Goal: Task Accomplishment & Management: Manage account settings

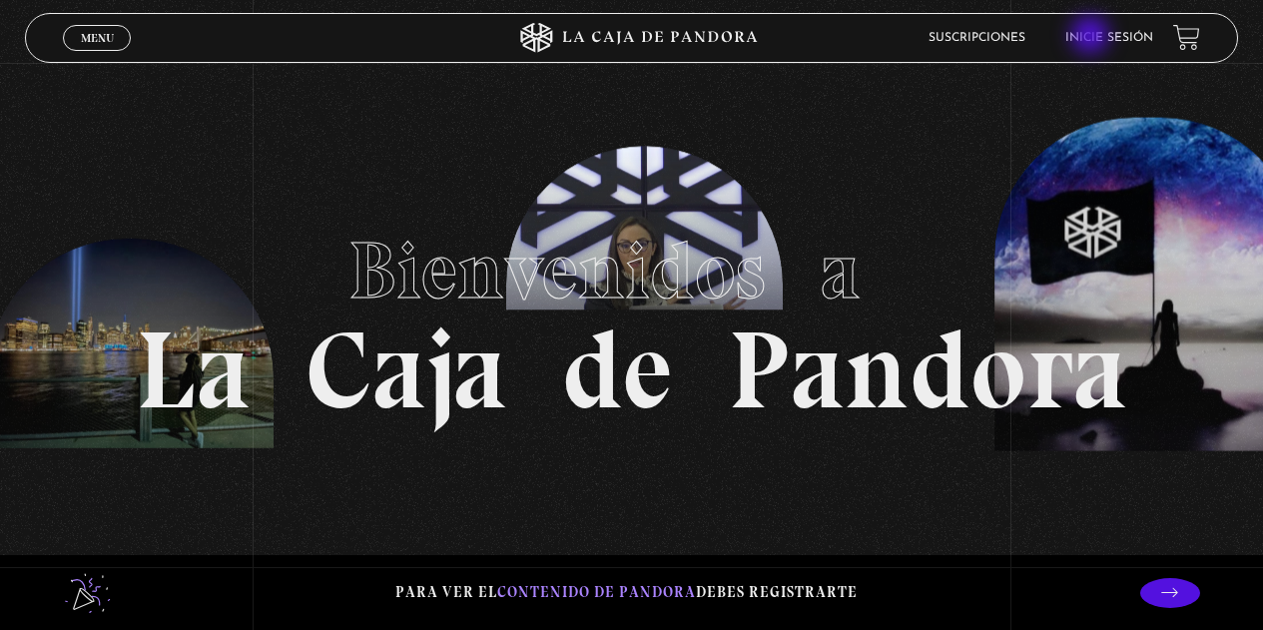
click at [1093, 37] on link "Inicie sesión" at bounding box center [1110, 38] width 88 height 12
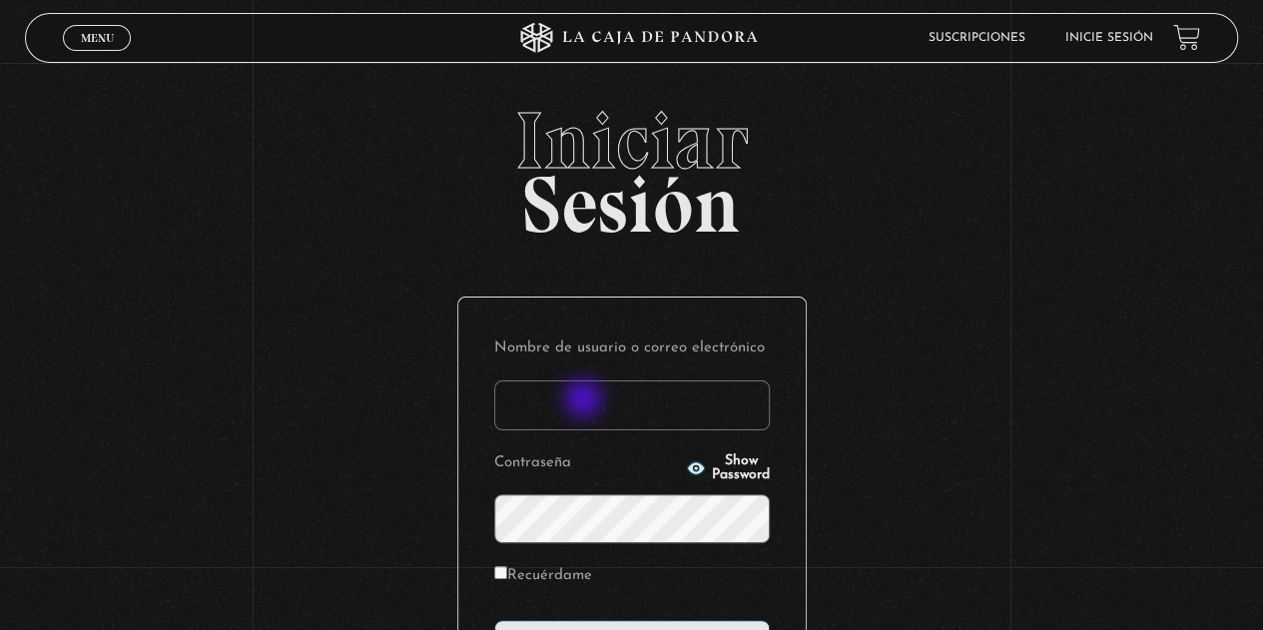
click at [585, 401] on input "Nombre de usuario o correo electrónico" at bounding box center [632, 406] width 276 height 50
type input "[EMAIL_ADDRESS][DOMAIN_NAME]"
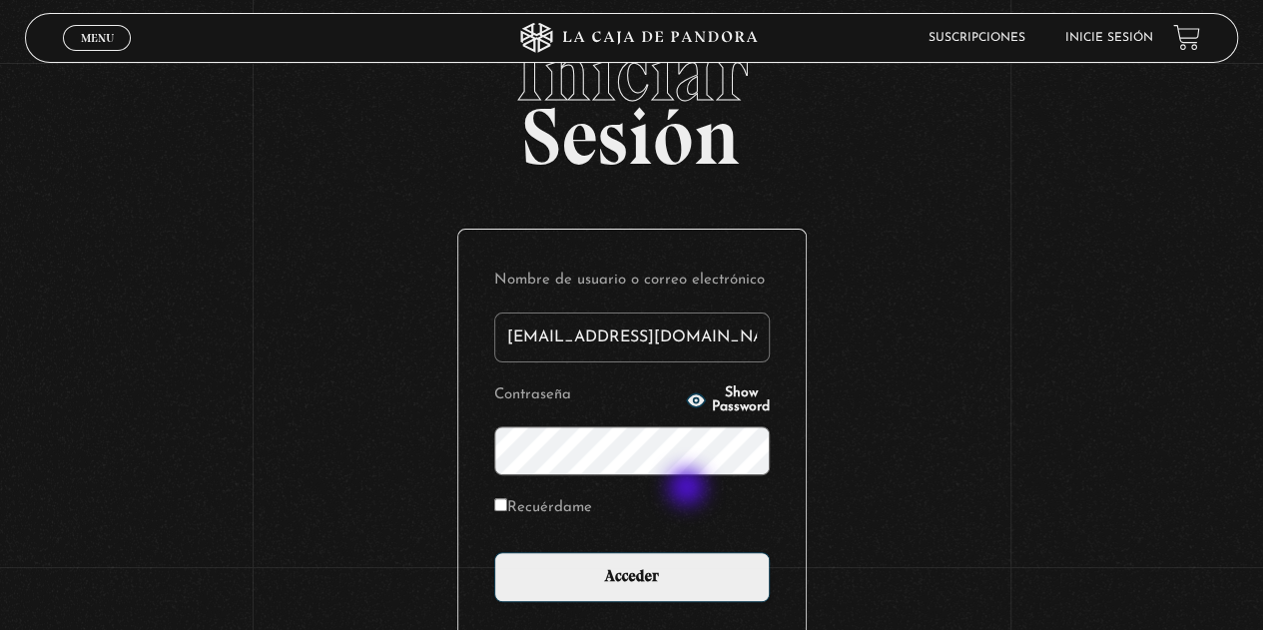
scroll to position [100, 0]
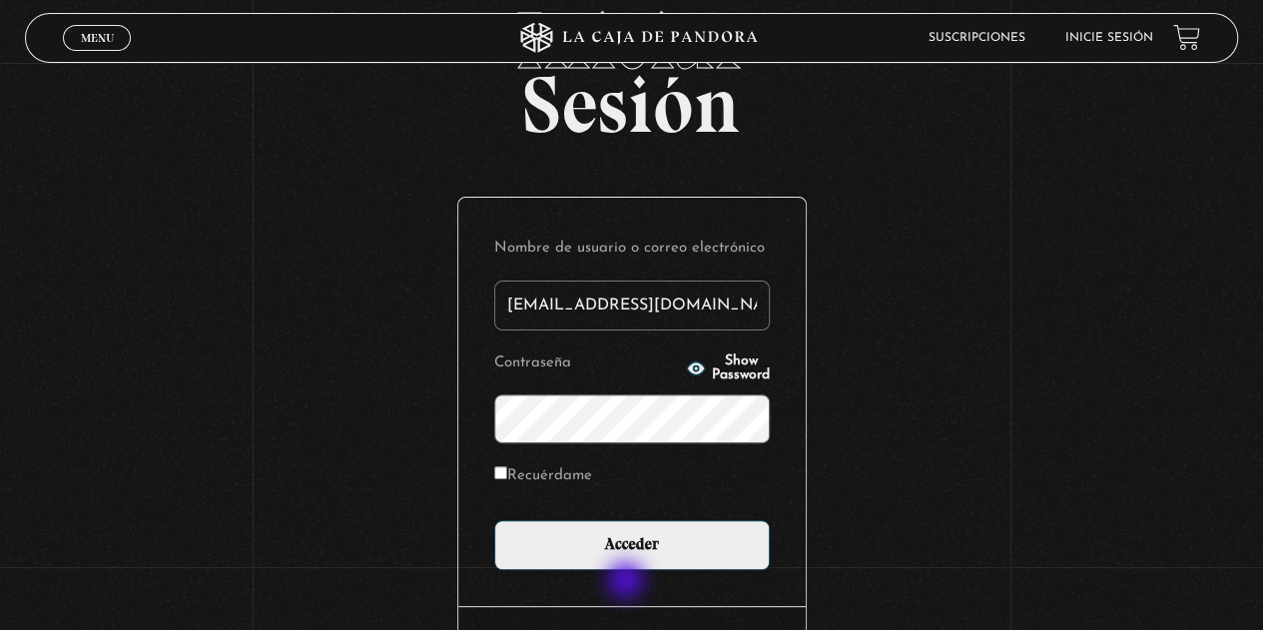
click at [628, 582] on div "Nombre de usuario o correo electrónico jhernandeza18@gmail.com Contraseña Show …" at bounding box center [632, 402] width 348 height 408
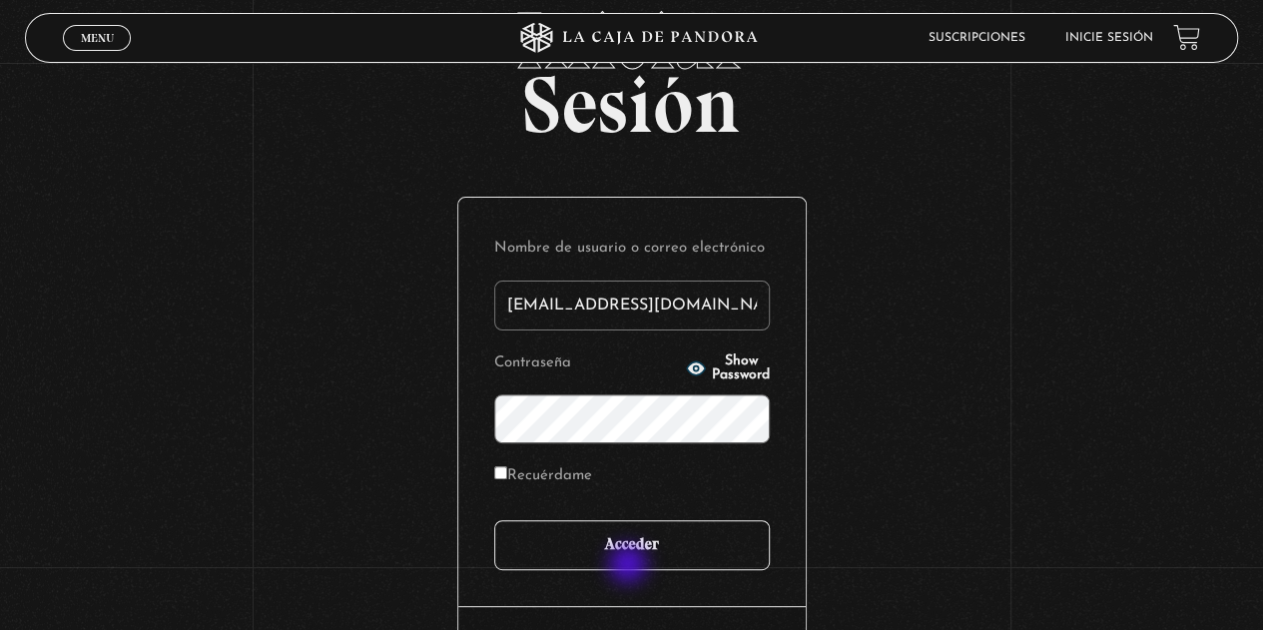
click at [649, 549] on input "Acceder" at bounding box center [632, 545] width 276 height 50
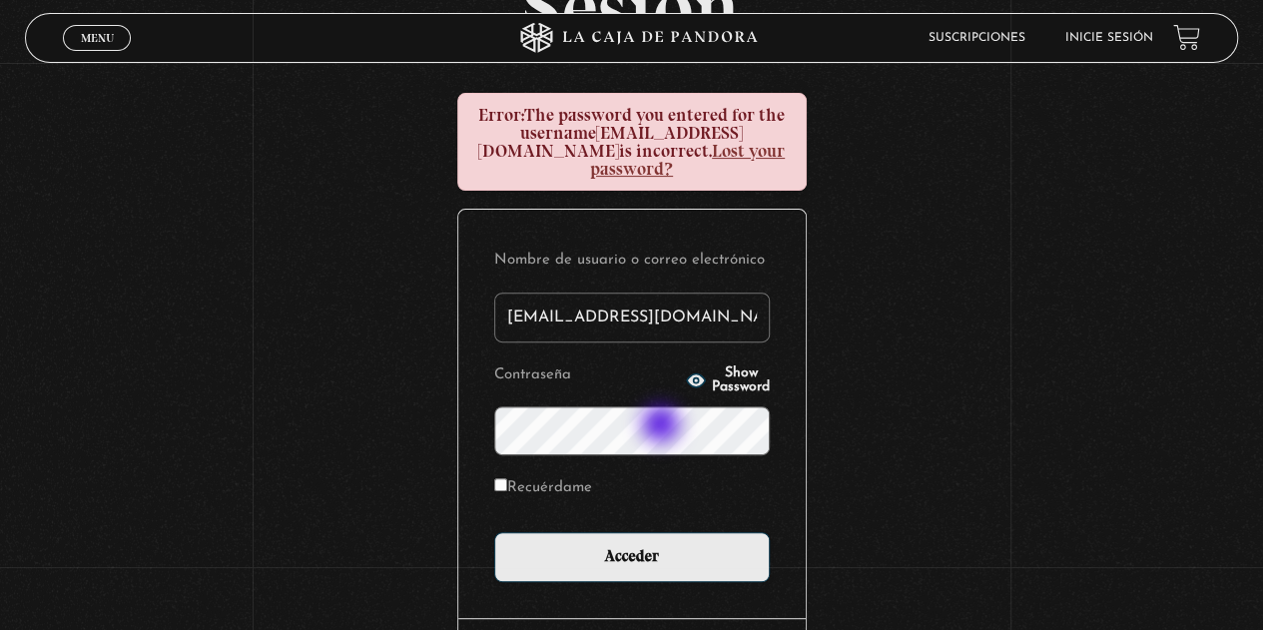
scroll to position [200, 0]
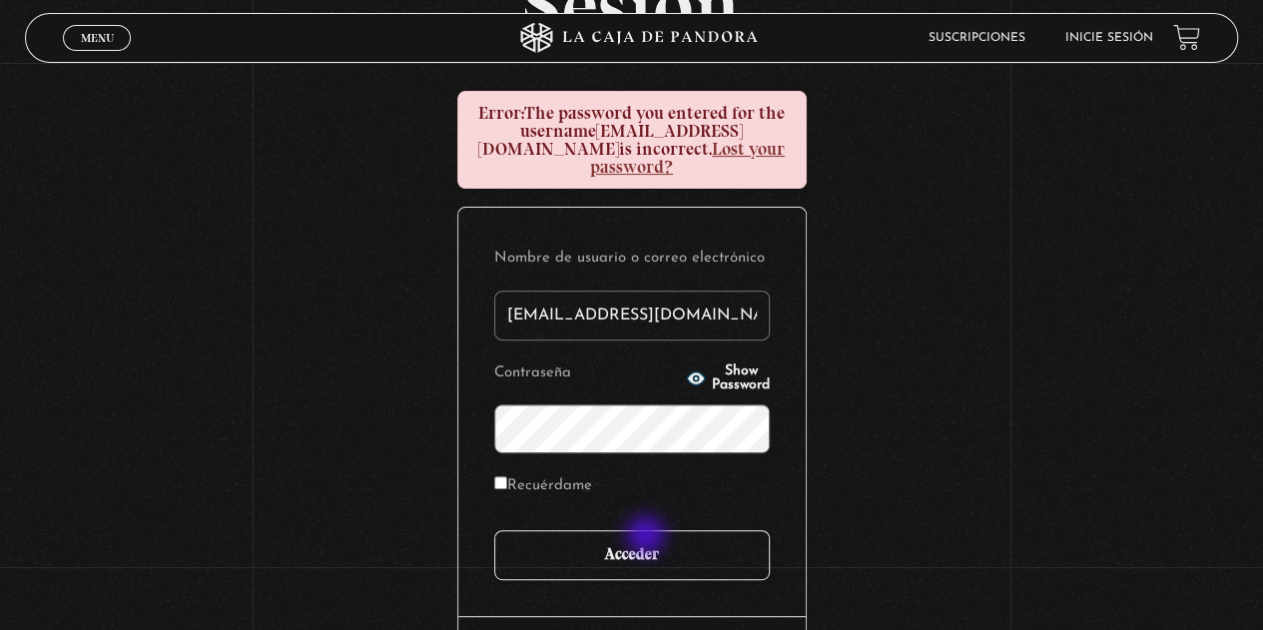
click at [648, 537] on input "Acceder" at bounding box center [632, 555] width 276 height 50
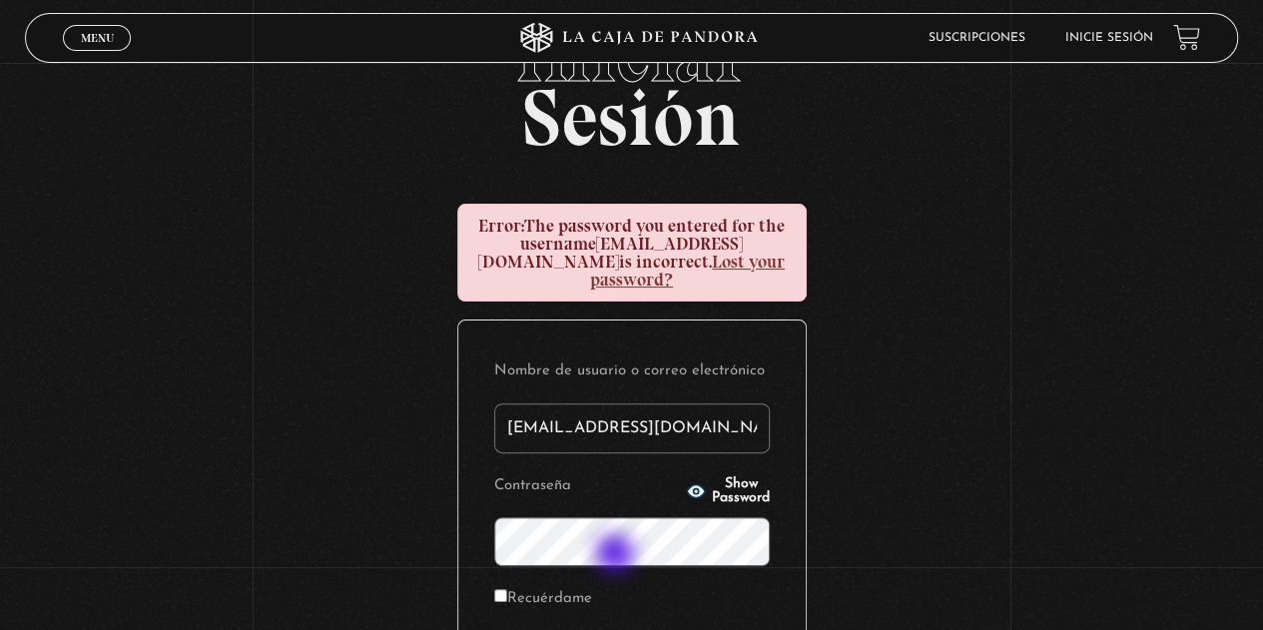
scroll to position [200, 0]
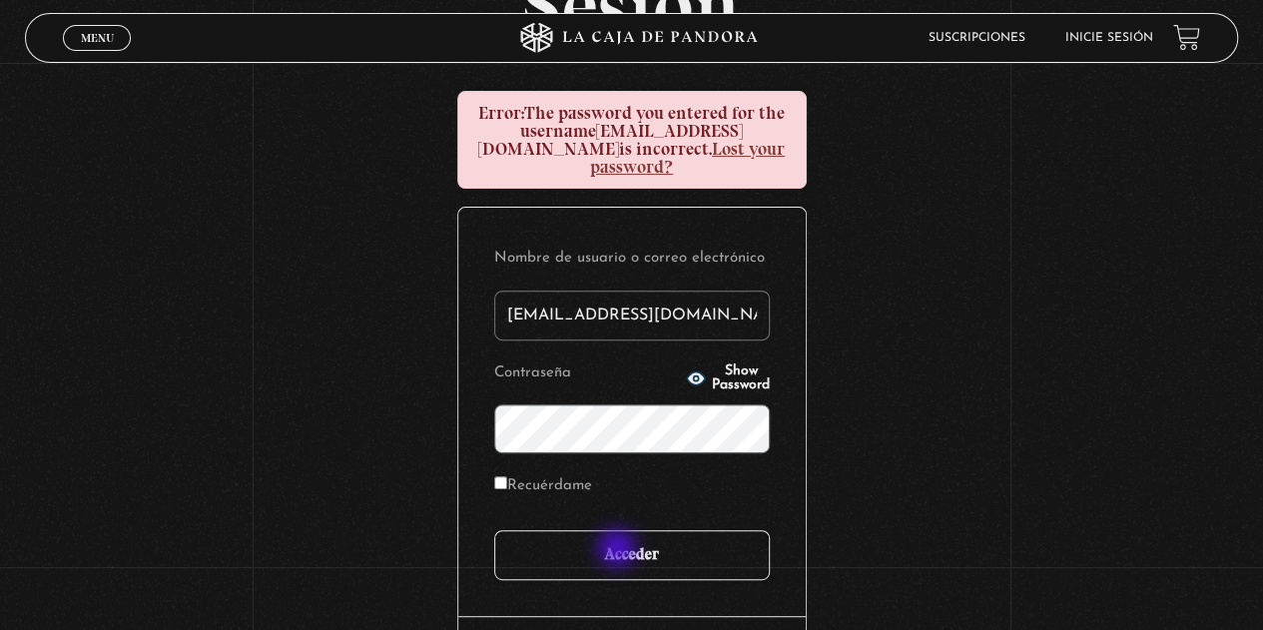
click at [619, 550] on input "Acceder" at bounding box center [632, 555] width 276 height 50
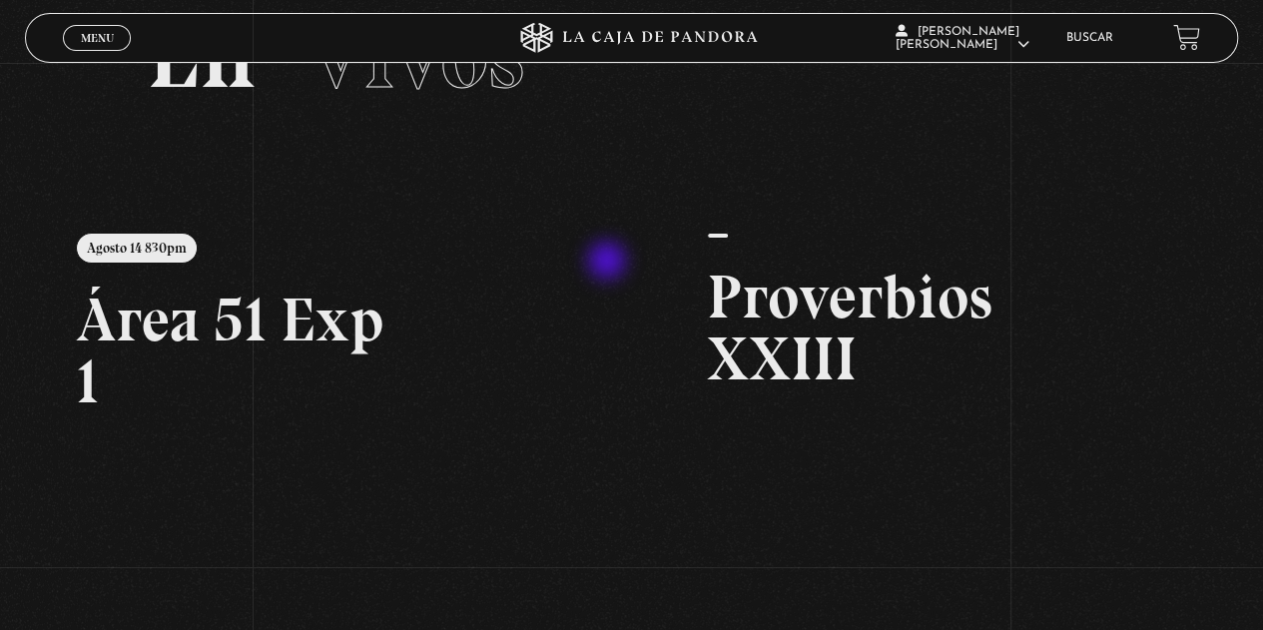
scroll to position [200, 0]
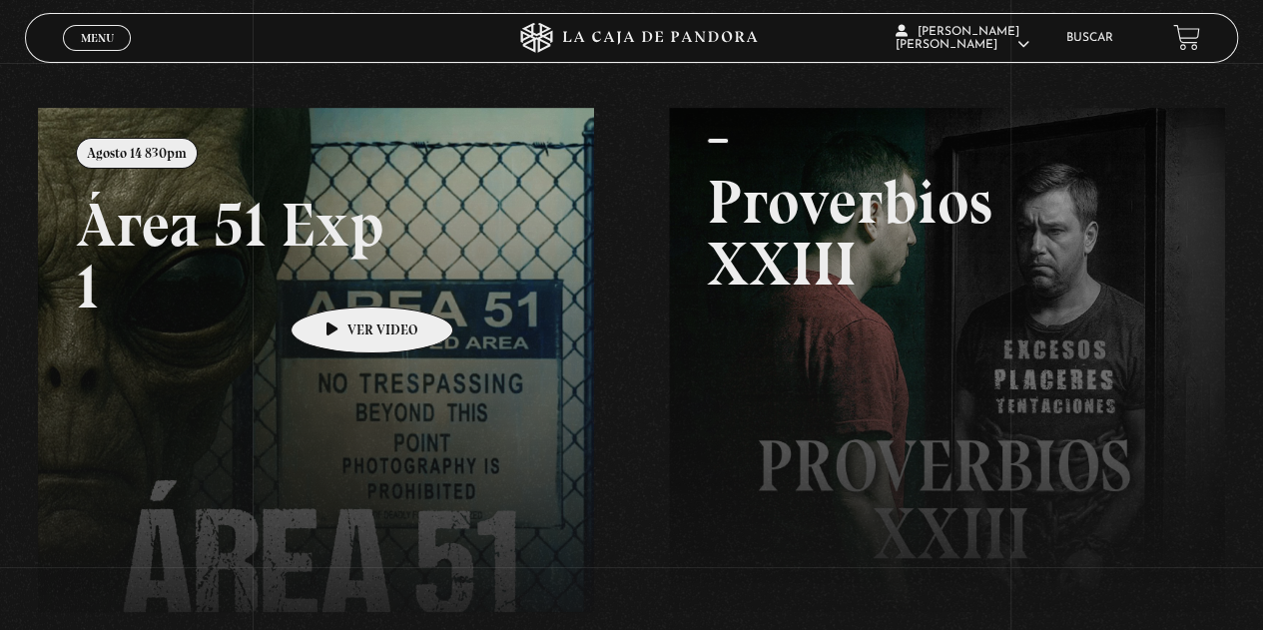
click at [338, 277] on link at bounding box center [669, 423] width 1263 height 630
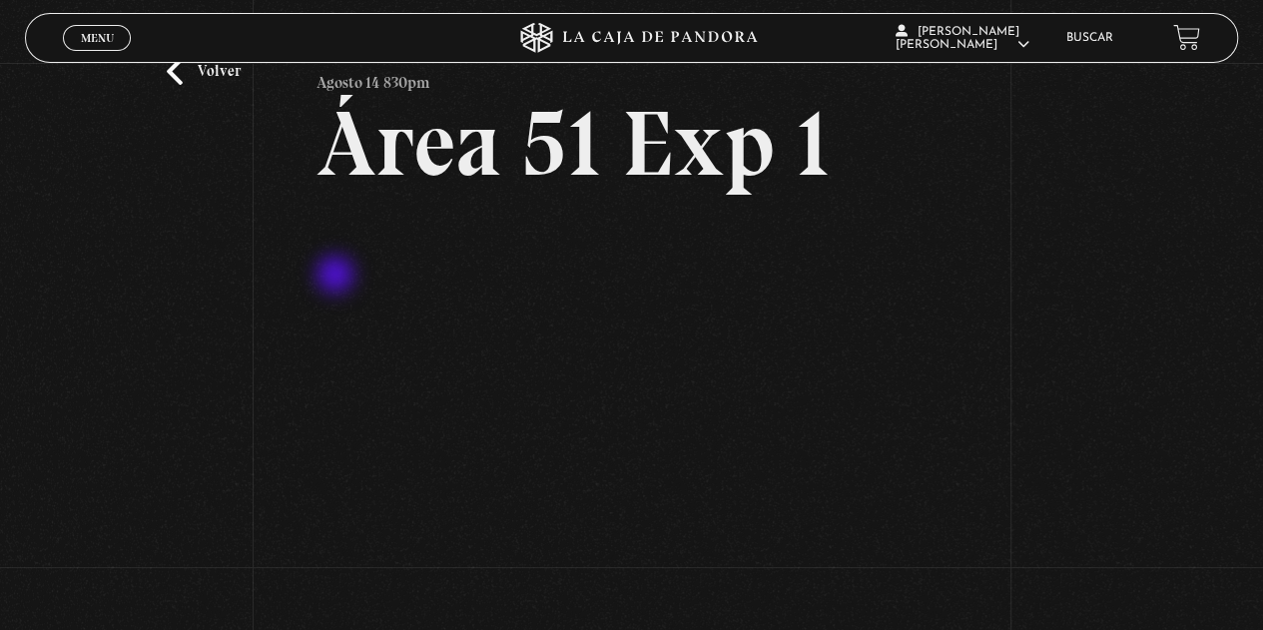
scroll to position [100, 0]
